Goal: Information Seeking & Learning: Find specific fact

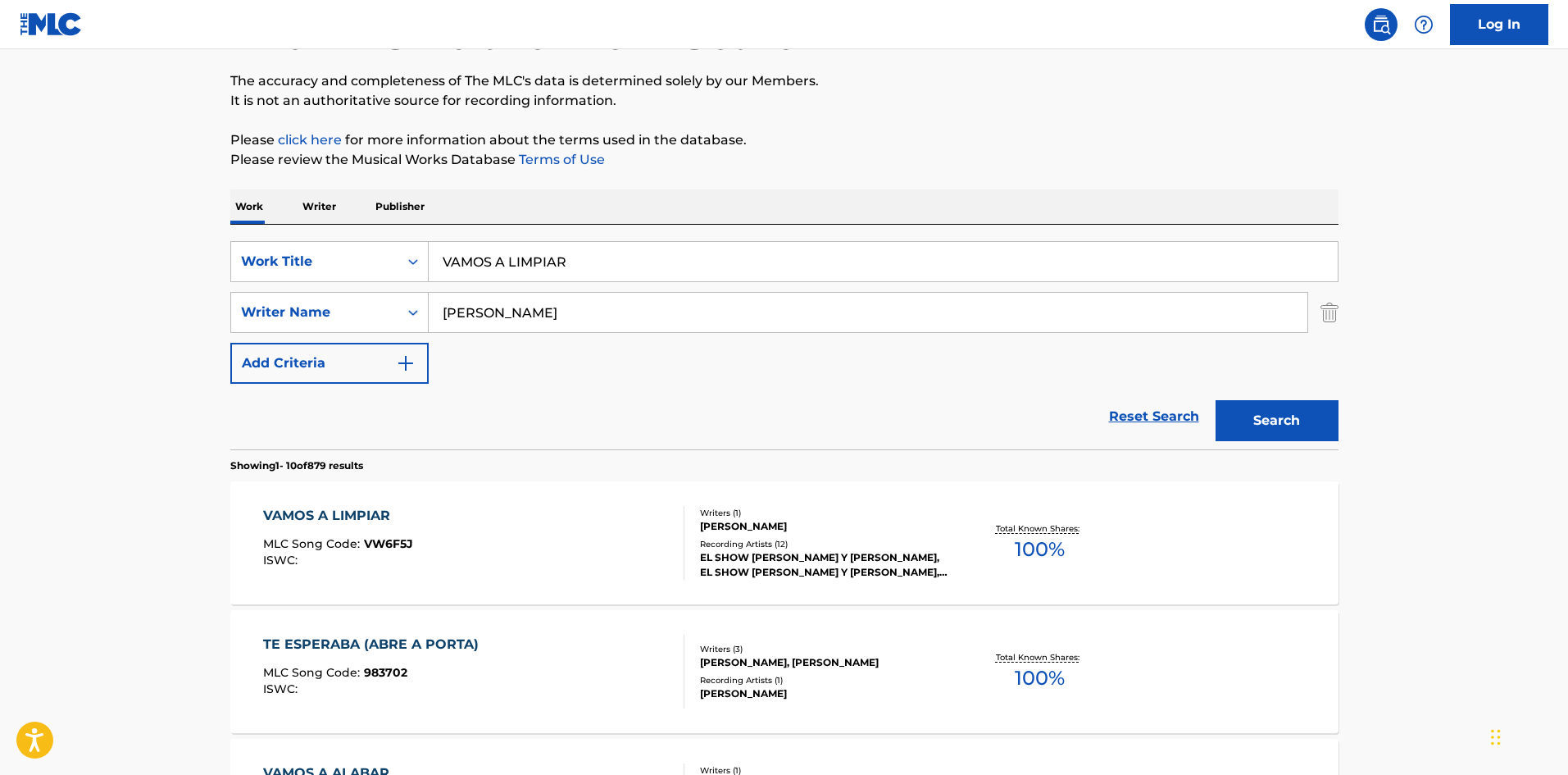
scroll to position [164, 0]
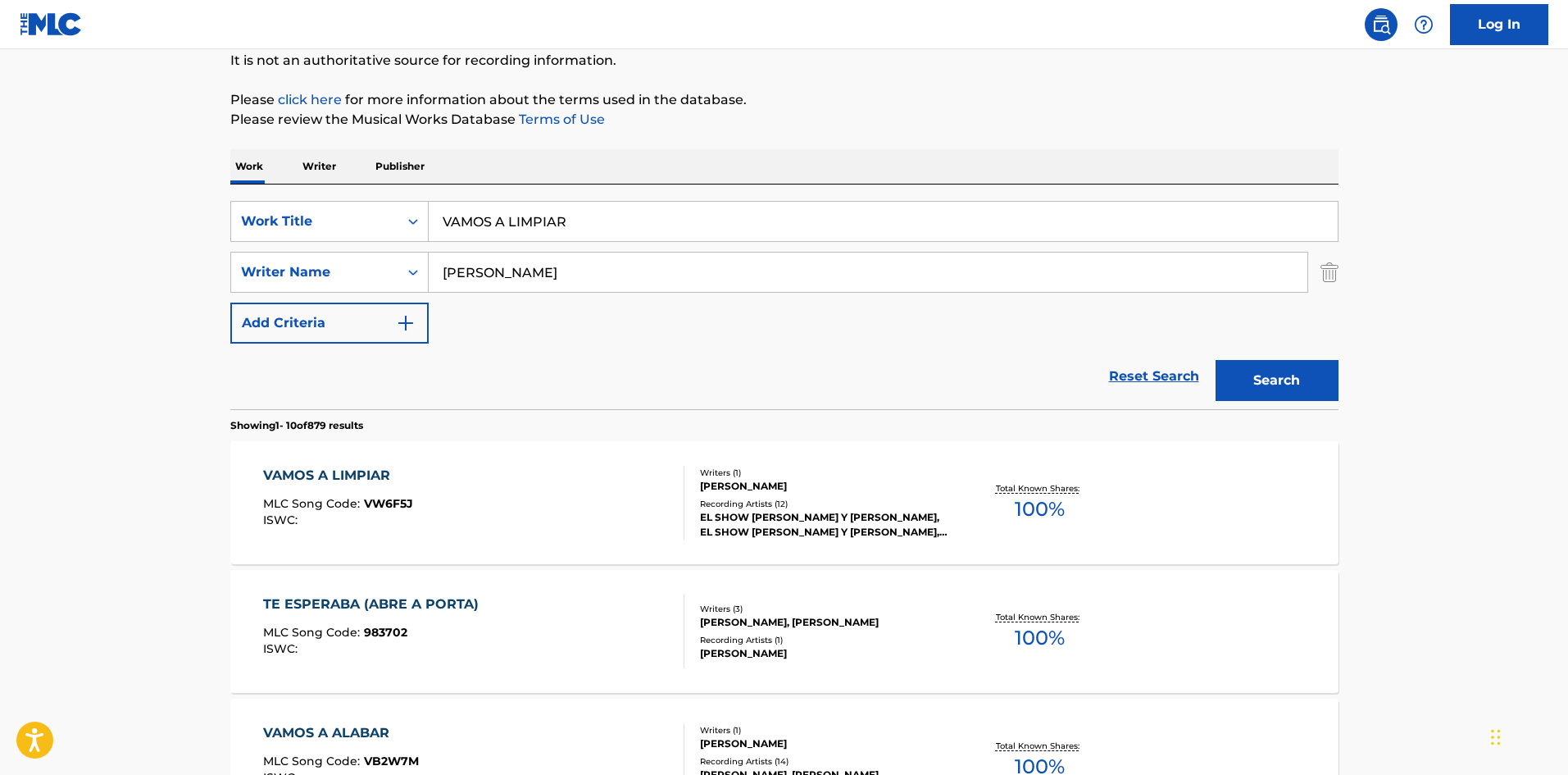
click at [761, 494] on div "Writers ( 1 ) [PERSON_NAME] Recording Artists ( 12 ) EL SHOW [PERSON_NAME] Y [P…" at bounding box center [815, 502] width 263 height 73
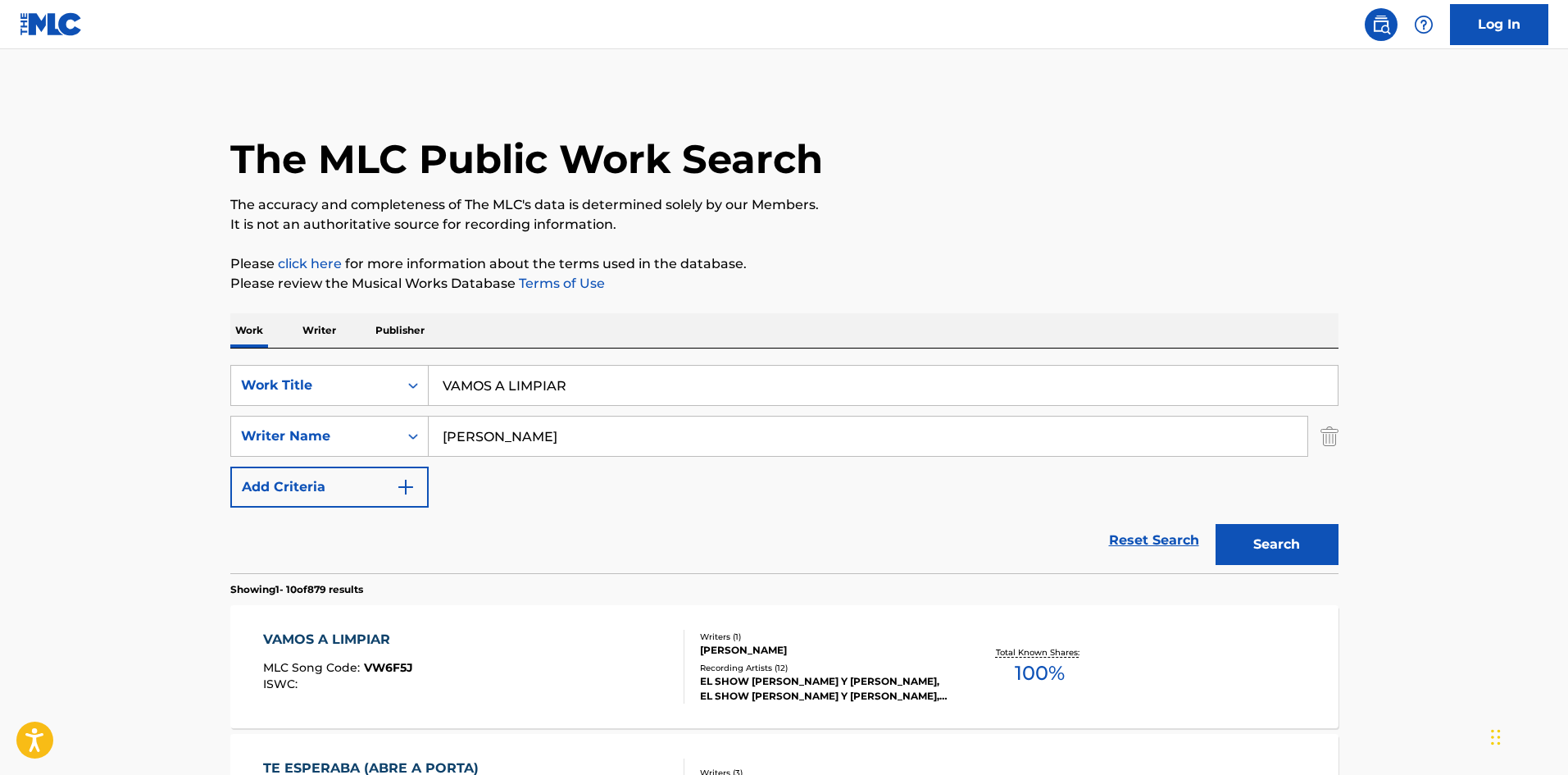
drag, startPoint x: 688, startPoint y: 377, endPoint x: 154, endPoint y: 353, distance: 534.5
paste input "PIRO CHIMUELO"
type input "VAMPIRO CHIMUELO"
click at [1216, 524] on button "Search" at bounding box center [1276, 544] width 122 height 41
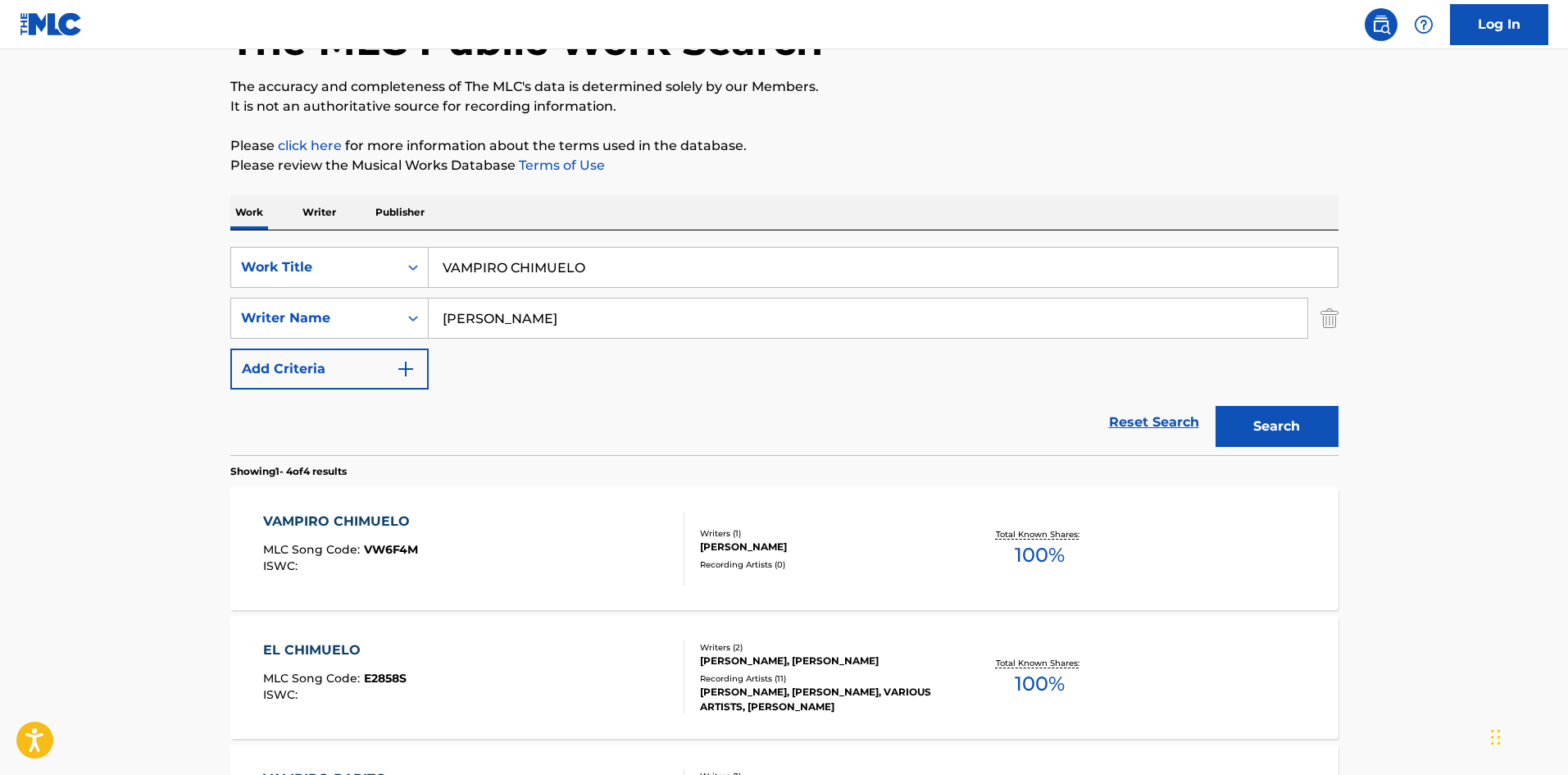
scroll to position [246, 0]
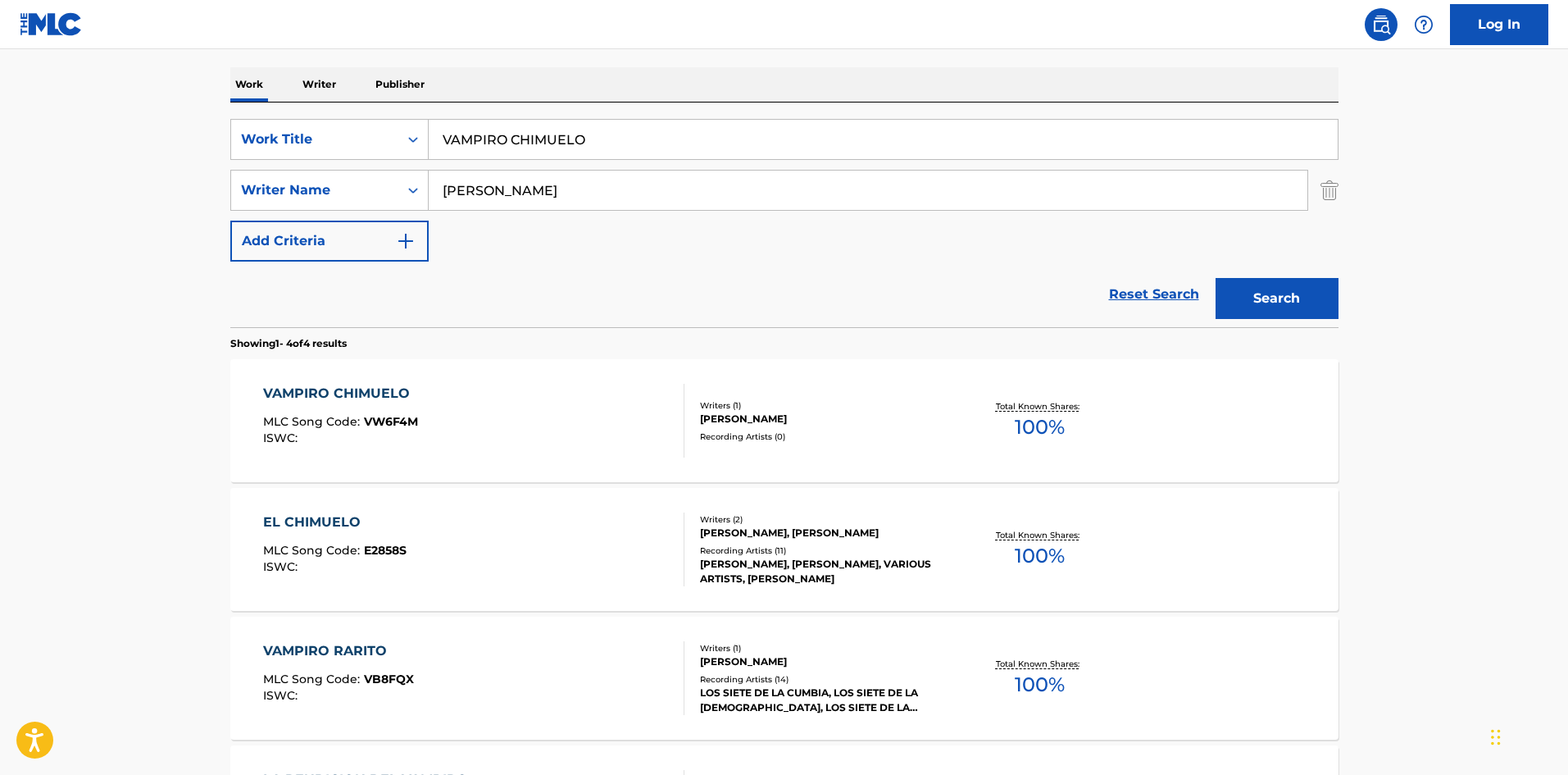
click at [797, 418] on div "[PERSON_NAME]" at bounding box center [823, 418] width 248 height 15
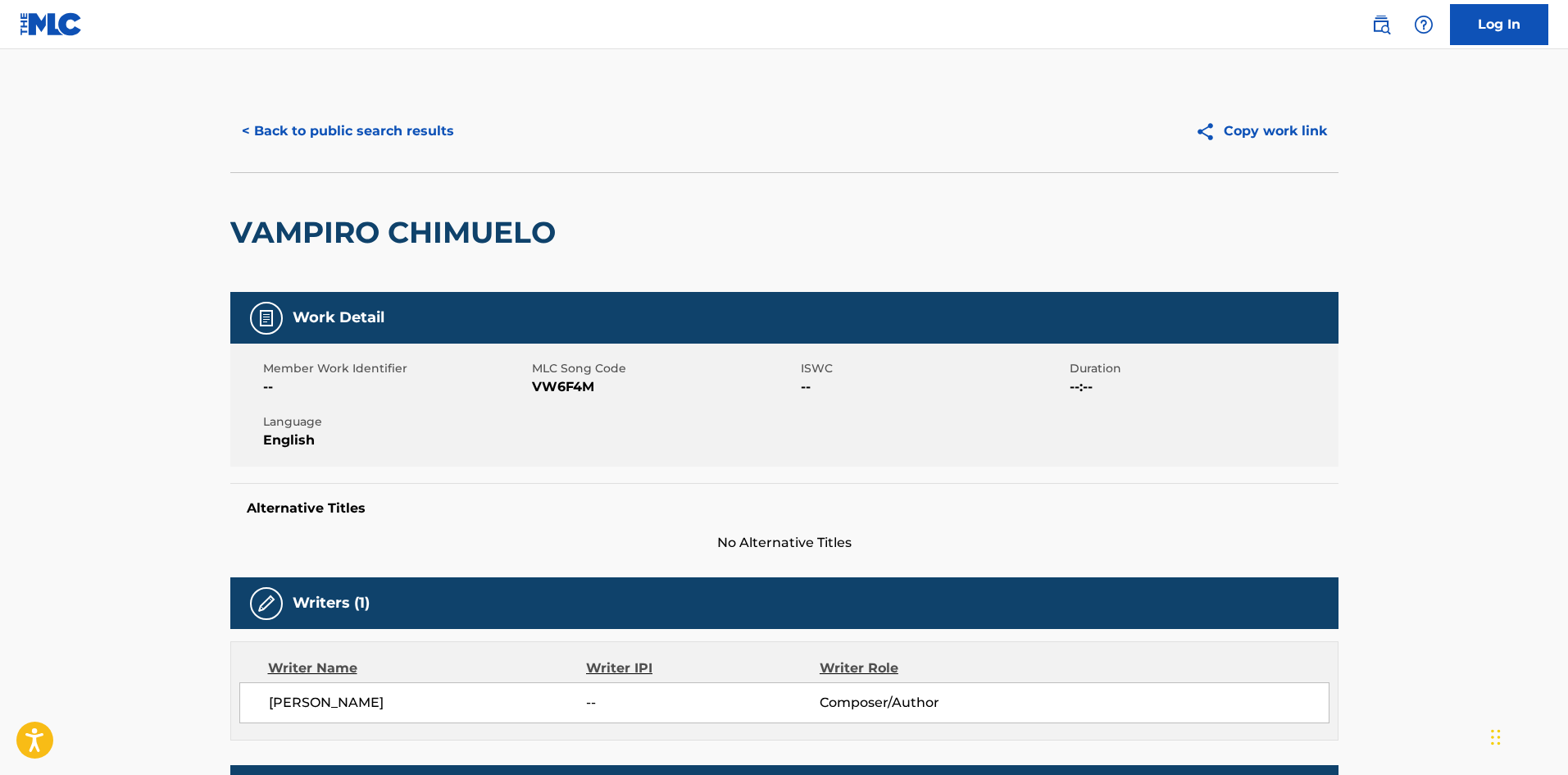
click at [556, 388] on span "VW6F4M" at bounding box center [664, 388] width 265 height 20
copy span "VW6F4M"
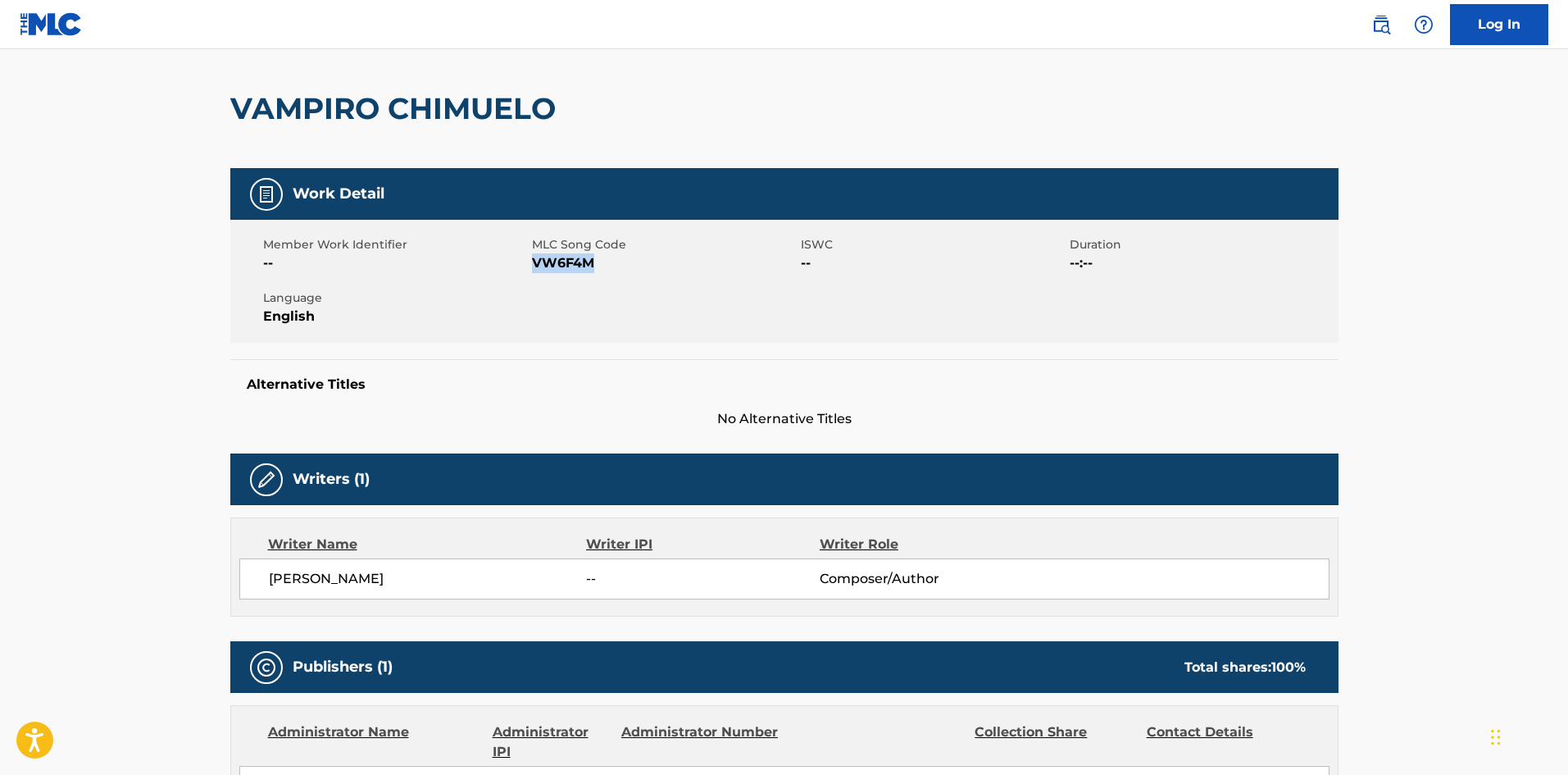
scroll to position [82, 0]
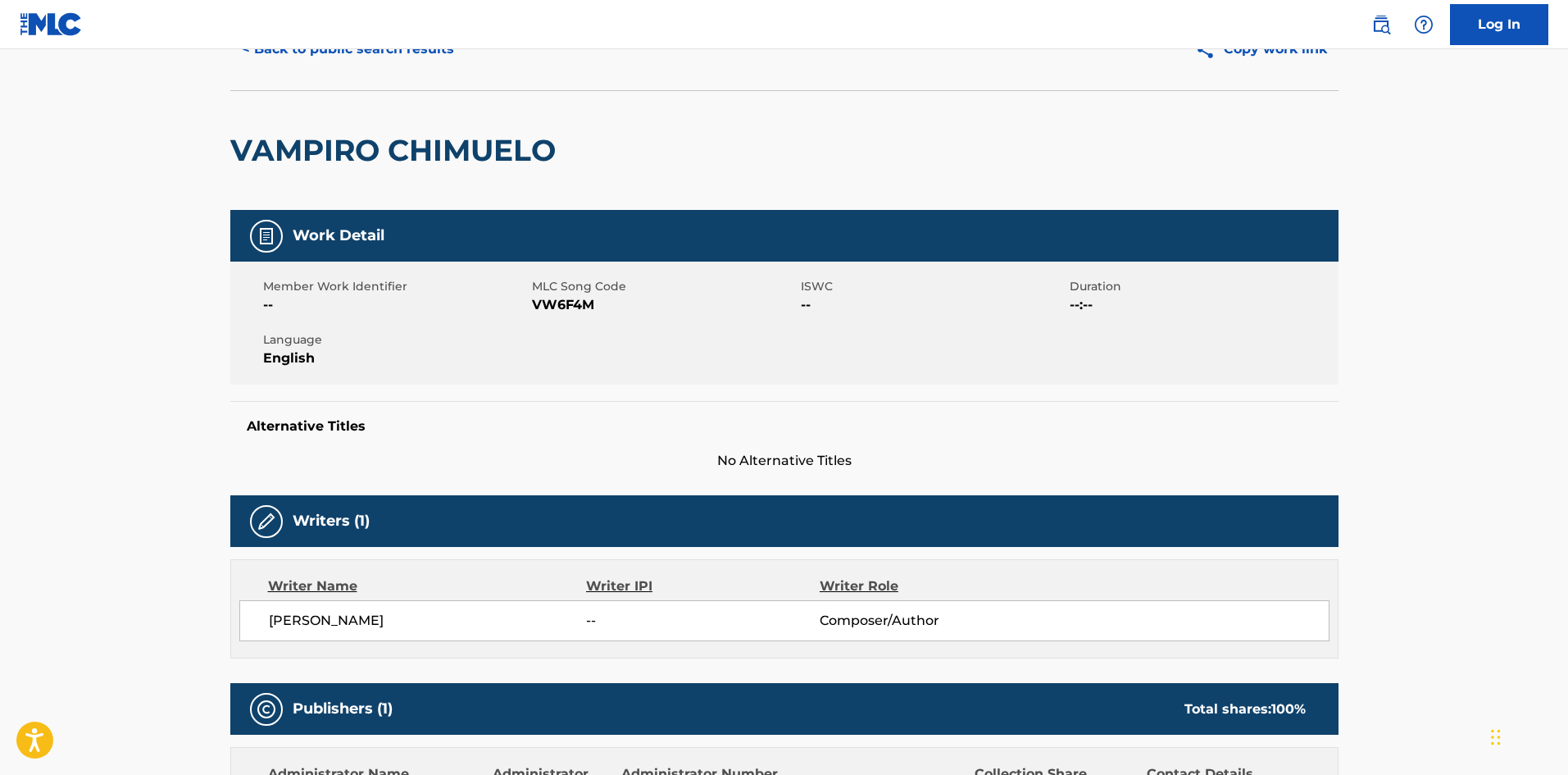
scroll to position [246, 0]
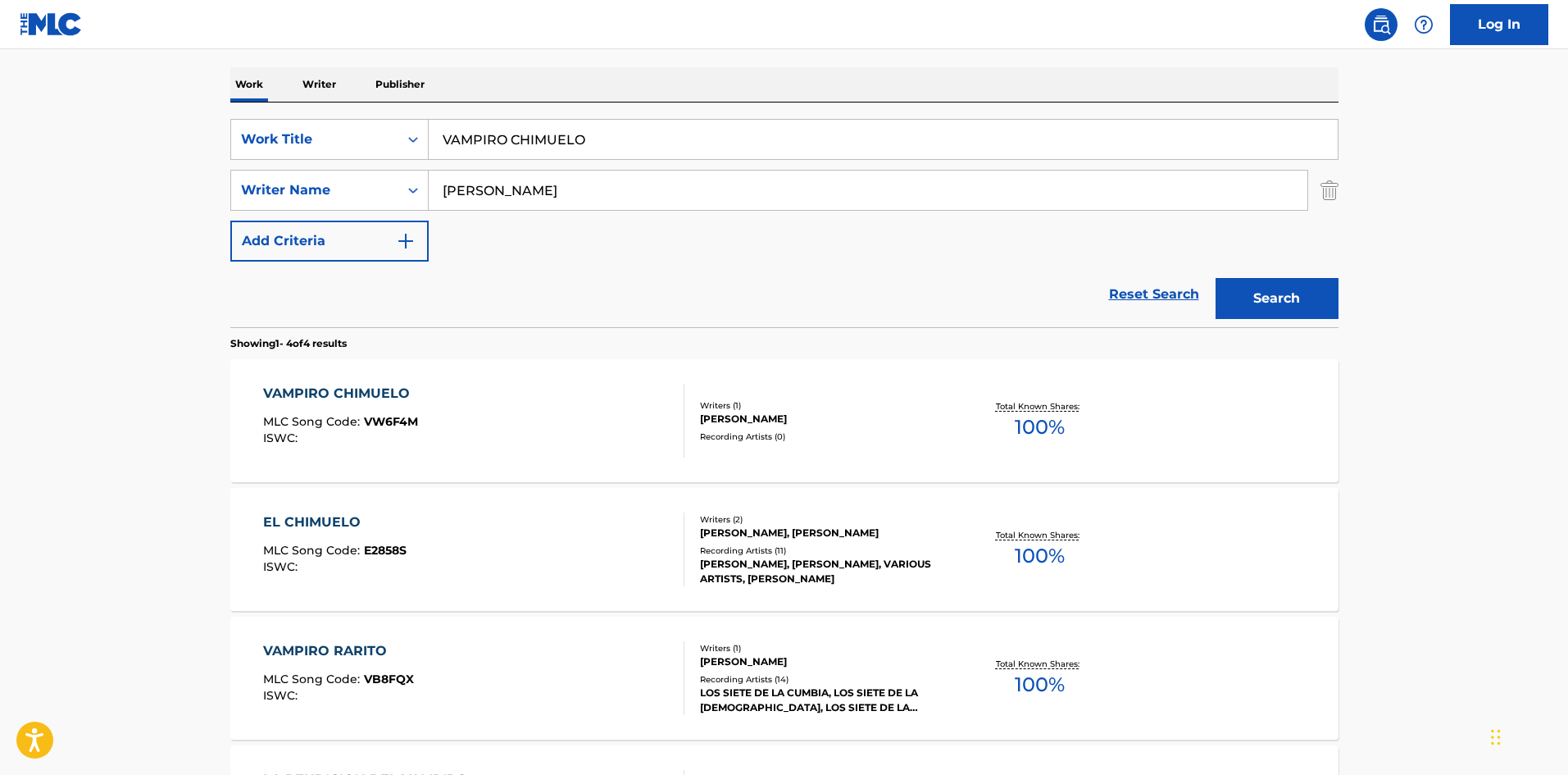
drag, startPoint x: 786, startPoint y: 141, endPoint x: 0, endPoint y: 114, distance: 786.5
click at [12, 114] on main "The MLC Public Work Search The accuracy and completeness of The MLC's data is d…" at bounding box center [784, 378] width 1568 height 1151
paste input "IAJAR POR EL MUND"
type input "VIAJAR POR EL MUNDO"
click at [1216, 278] on button "Search" at bounding box center [1276, 298] width 122 height 41
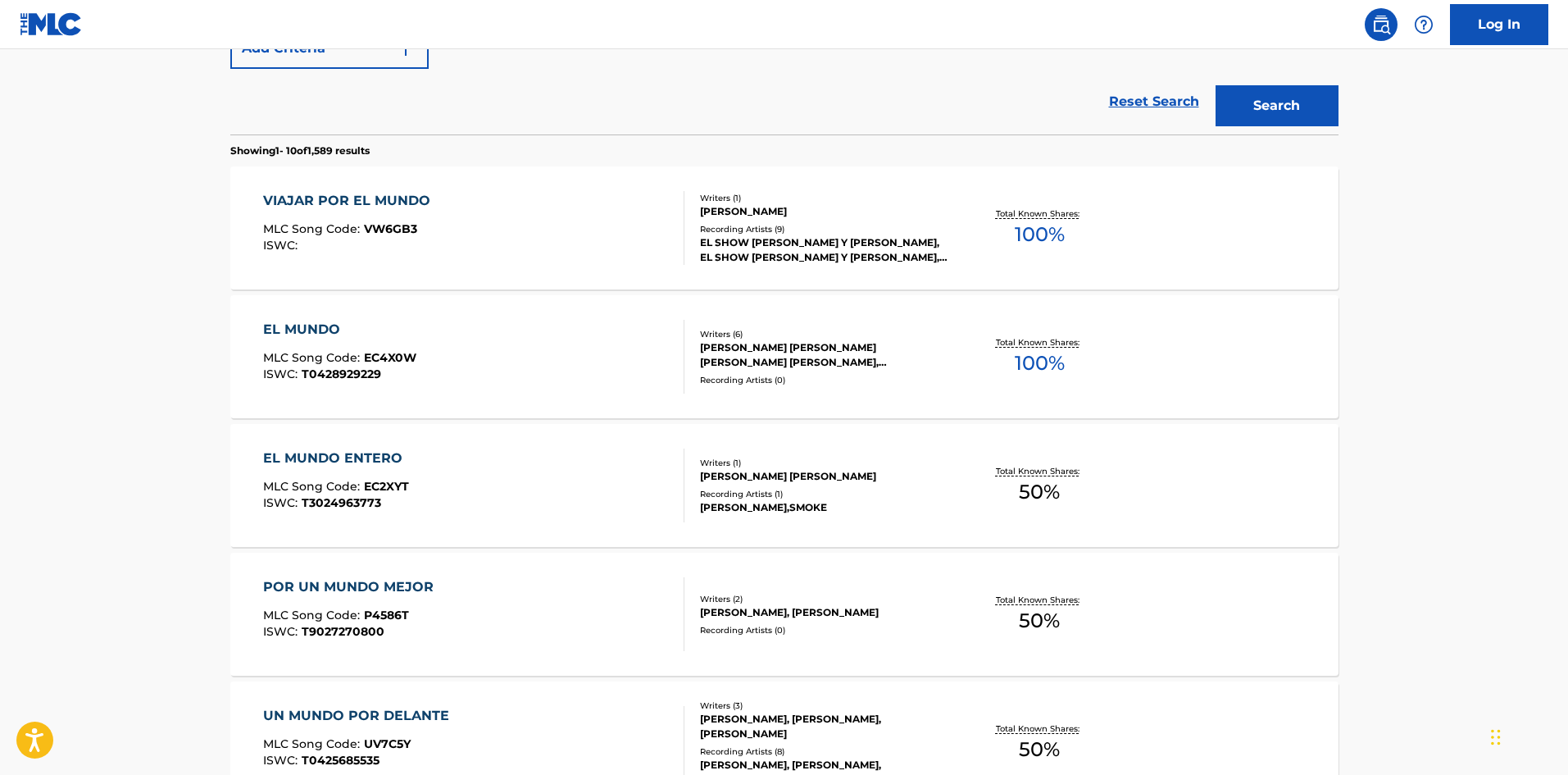
scroll to position [410, 0]
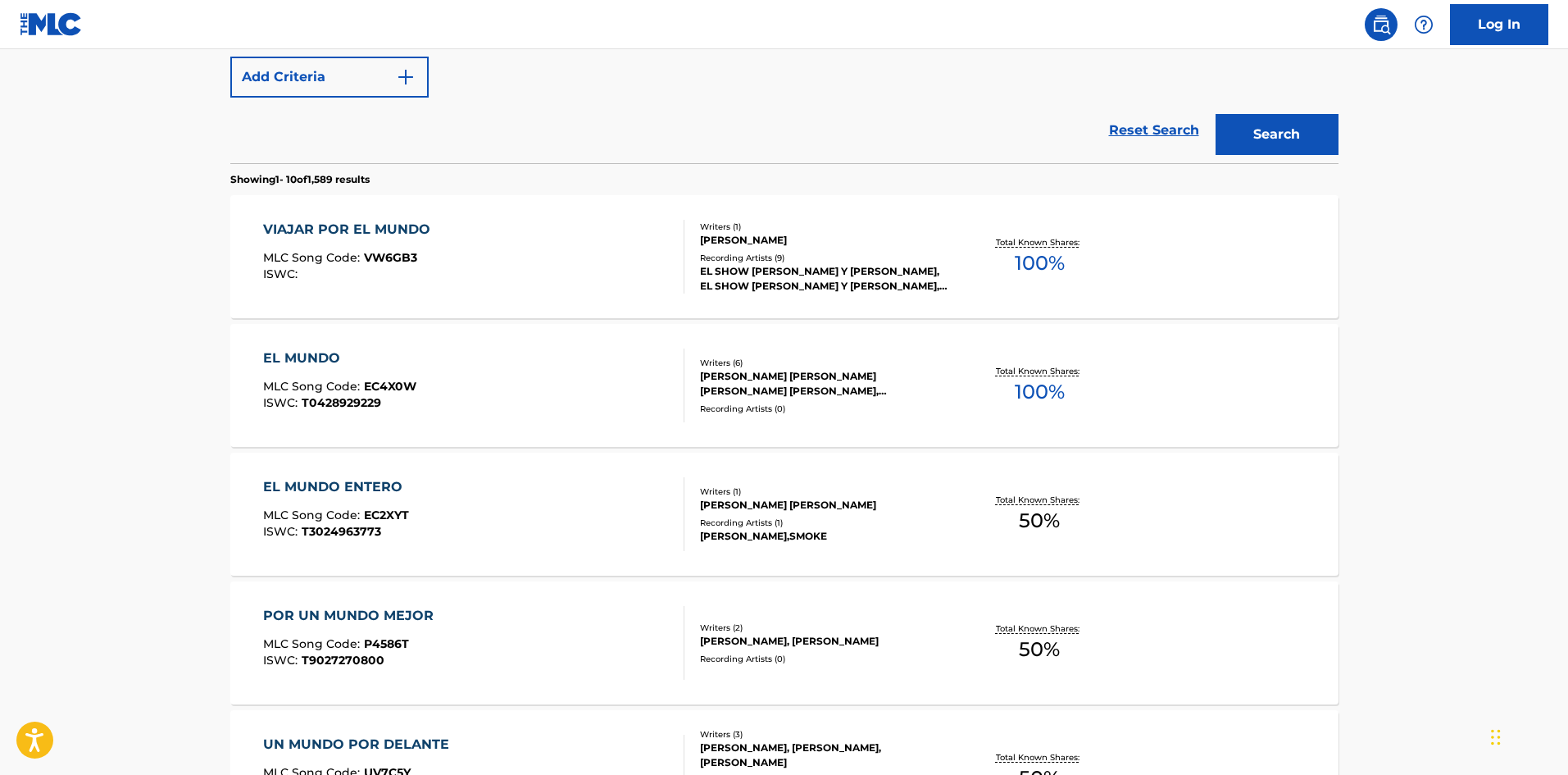
click at [780, 220] on div "Writers ( 1 )" at bounding box center [823, 226] width 248 height 12
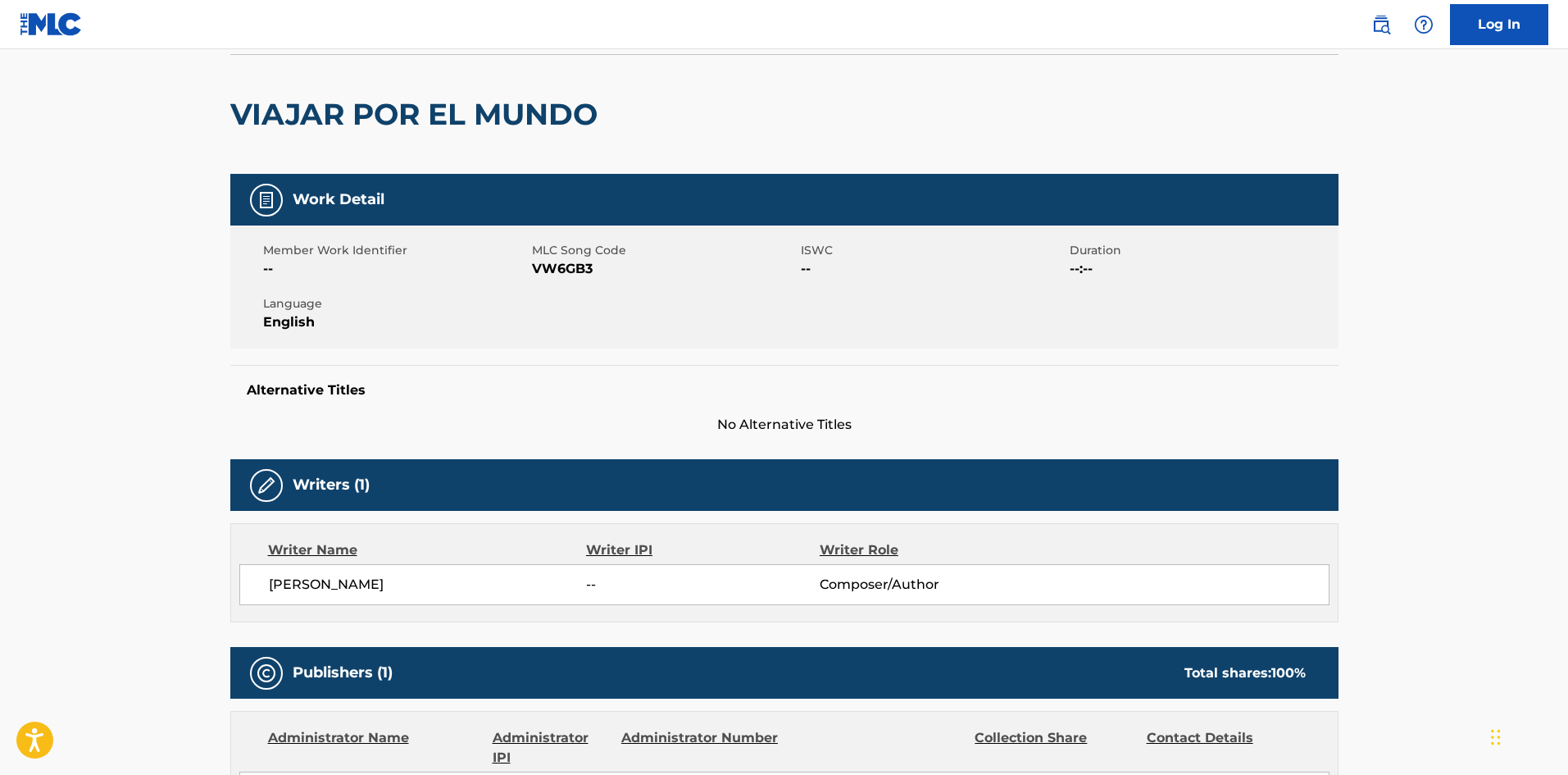
scroll to position [246, 0]
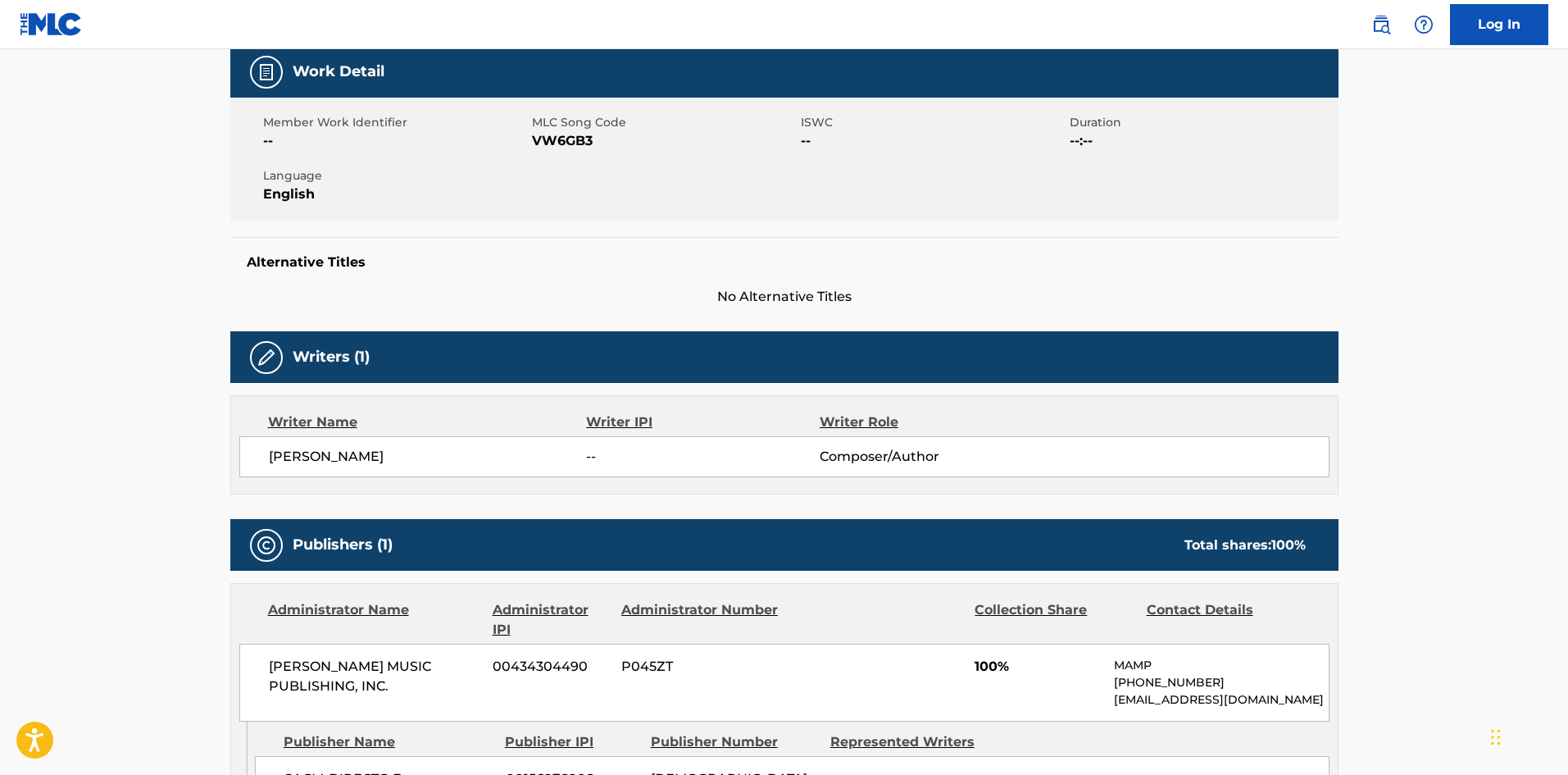
click at [592, 150] on span "VW6GB3" at bounding box center [664, 141] width 265 height 20
click at [574, 143] on span "VW6GB3" at bounding box center [664, 141] width 265 height 20
copy span "VW6GB3"
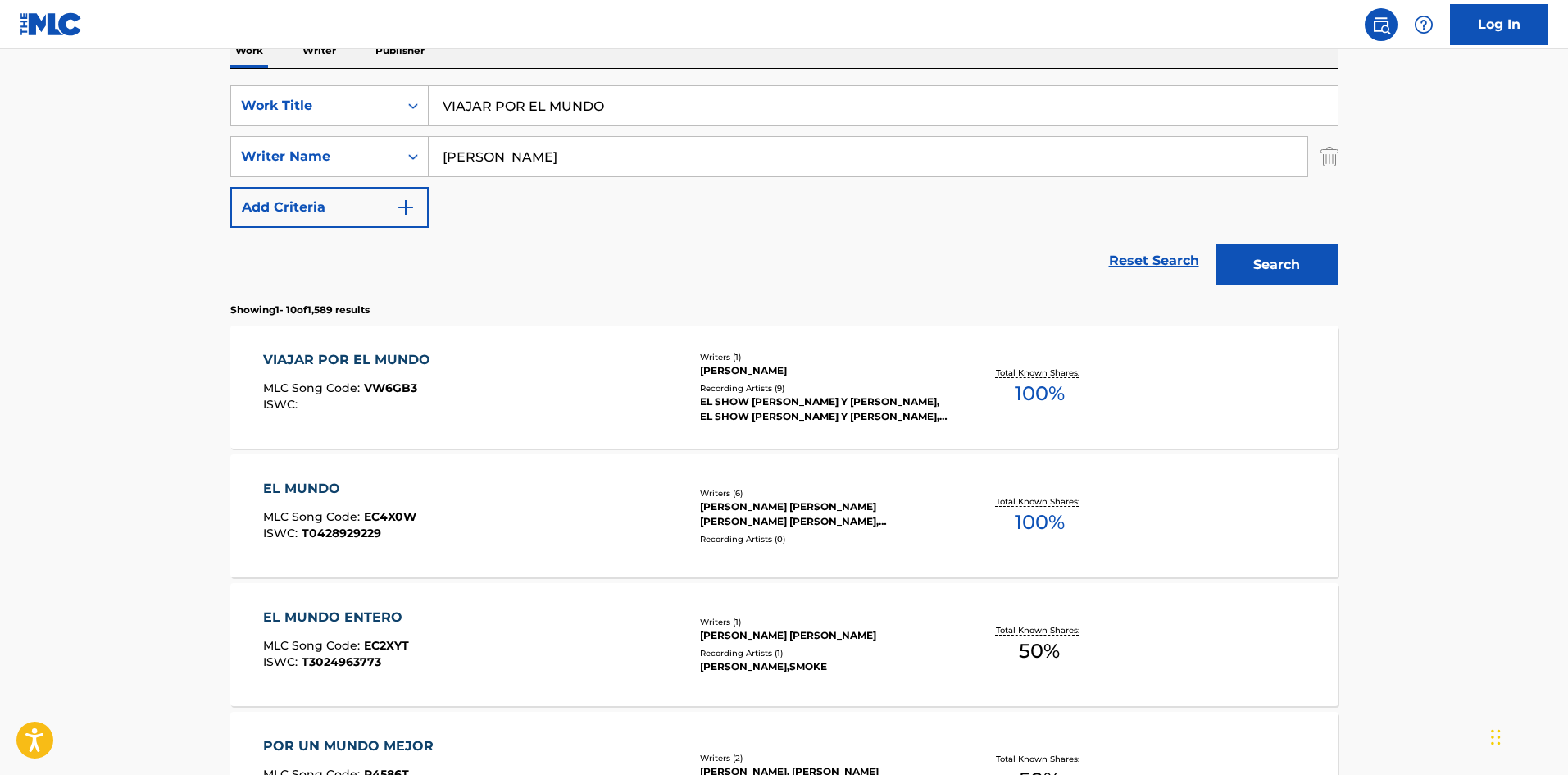
scroll to position [12, 0]
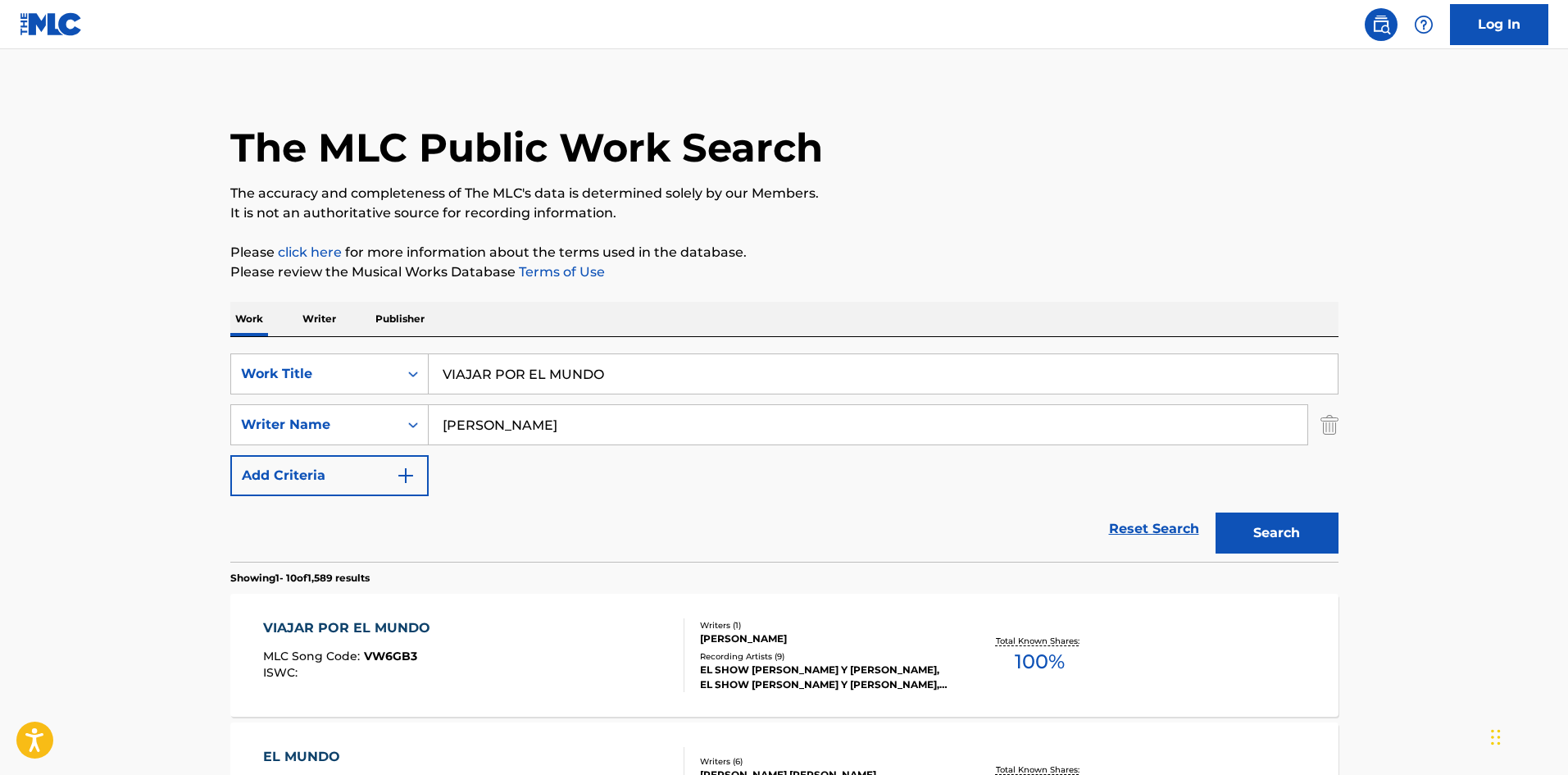
drag, startPoint x: 704, startPoint y: 381, endPoint x: 215, endPoint y: 366, distance: 489.2
paste input "[PERSON_NAME]"
type input "[PERSON_NAME]"
click at [1216, 512] on button "Search" at bounding box center [1276, 532] width 122 height 41
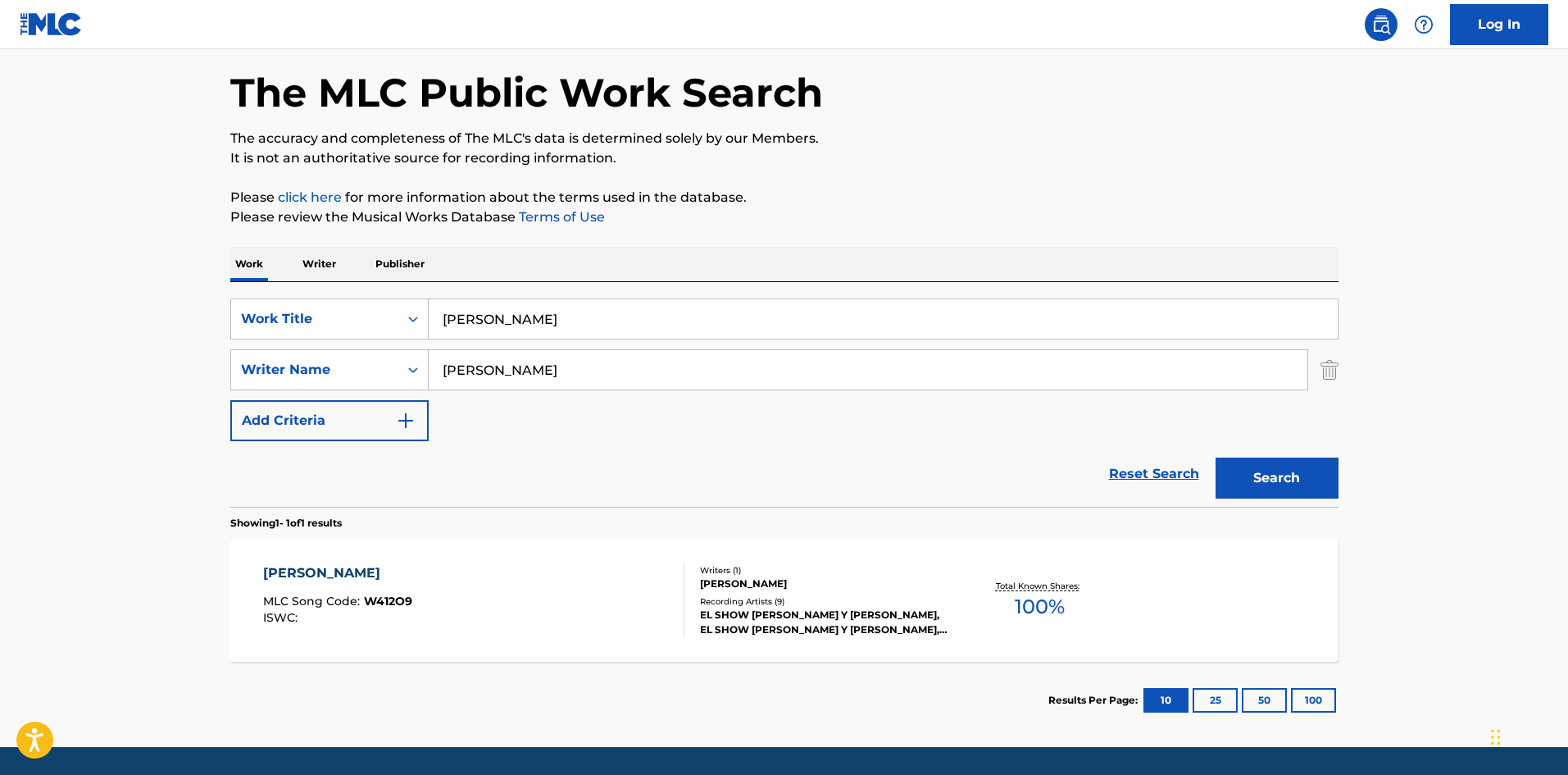
scroll to position [118, 0]
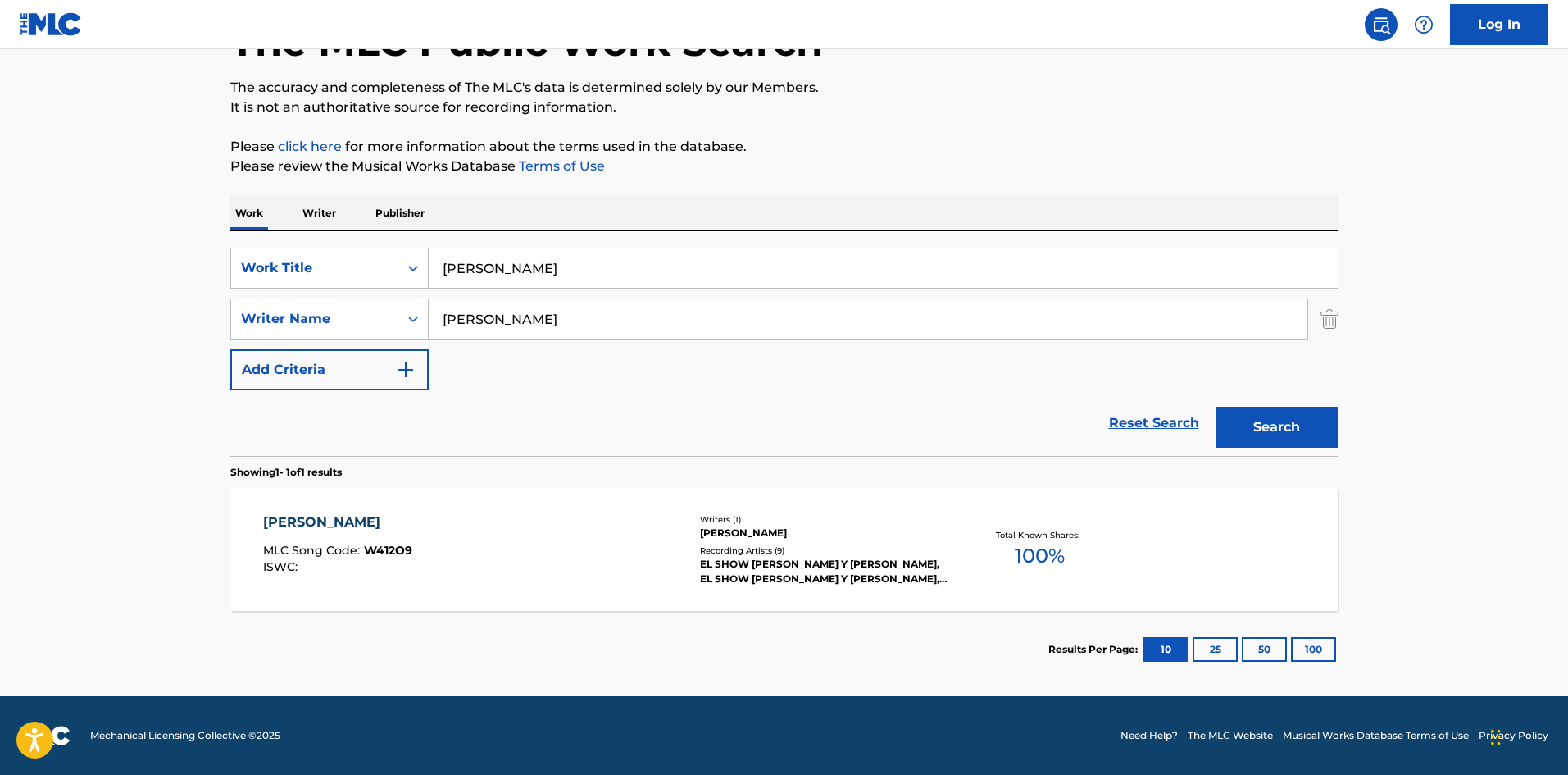
click at [771, 545] on div "Recording Artists ( 9 )" at bounding box center [823, 551] width 248 height 12
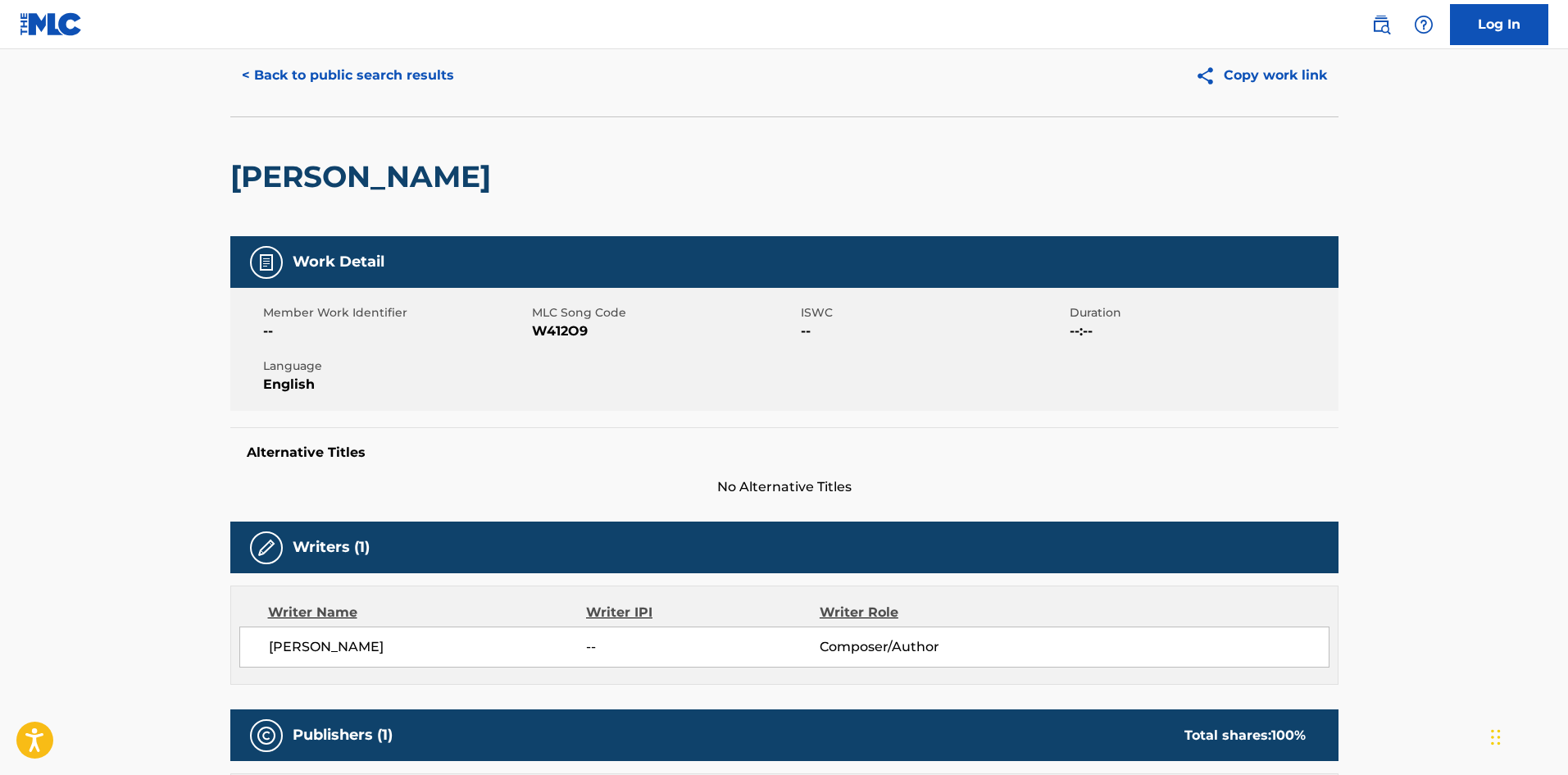
scroll to position [13, 0]
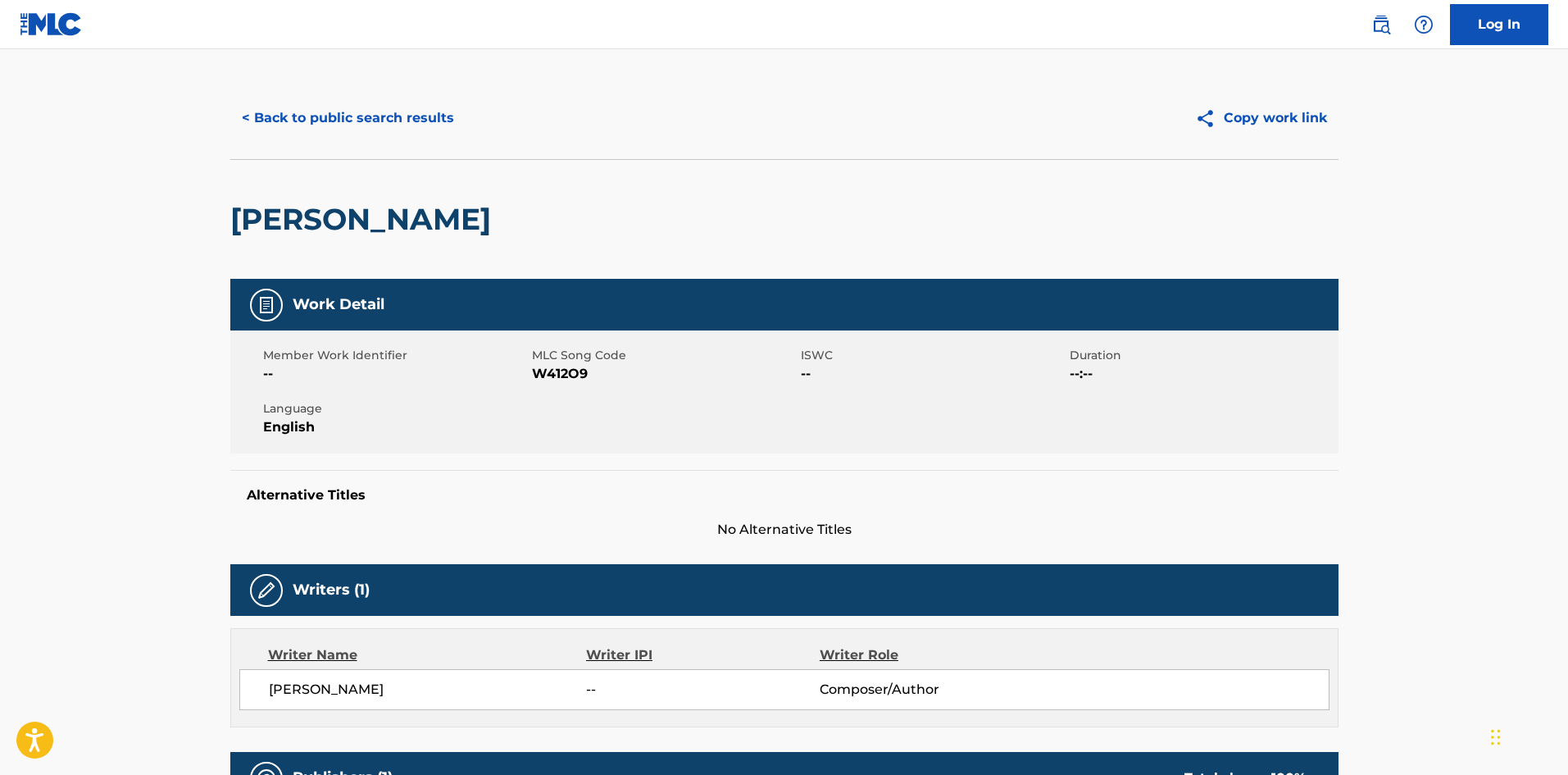
click at [558, 383] on span "W412O9" at bounding box center [664, 374] width 265 height 20
click at [559, 374] on span "W412O9" at bounding box center [664, 374] width 265 height 20
copy span "W412O9"
